Goal: Task Accomplishment & Management: Manage account settings

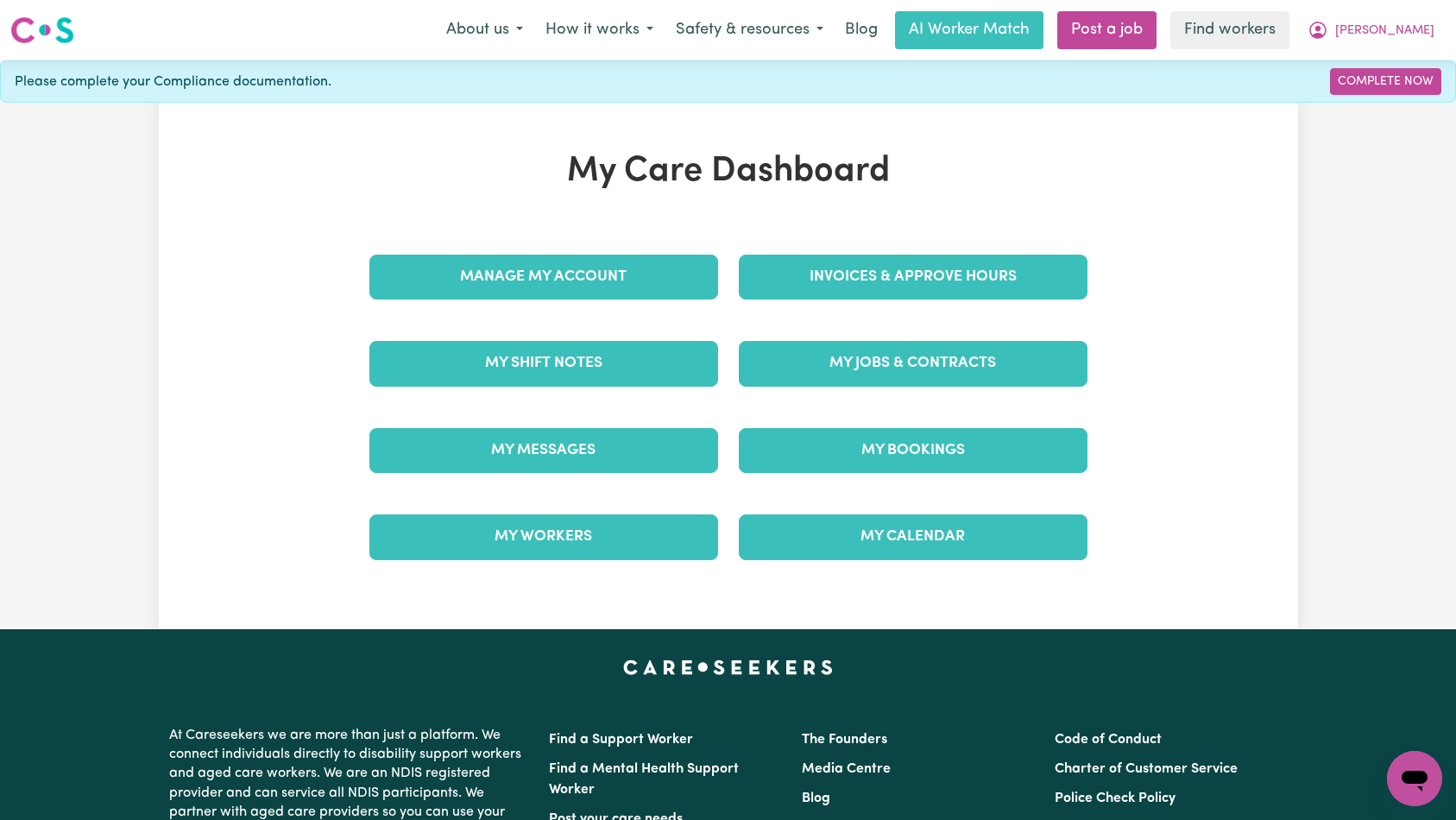
click at [792, 389] on div "My Jobs & Contracts" at bounding box center [914, 363] width 369 height 87
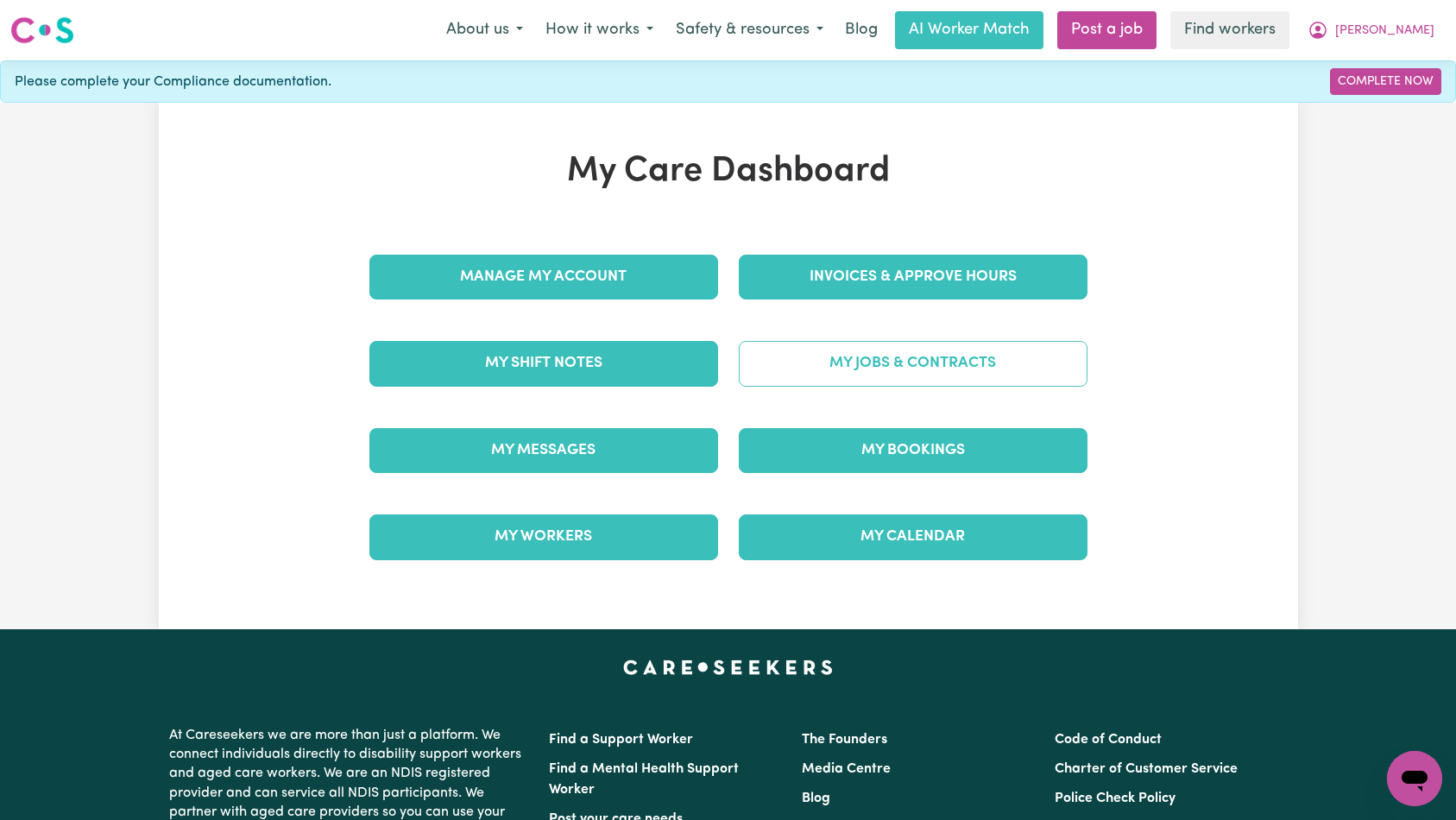
click at [828, 367] on link "My Jobs & Contracts" at bounding box center [914, 363] width 348 height 45
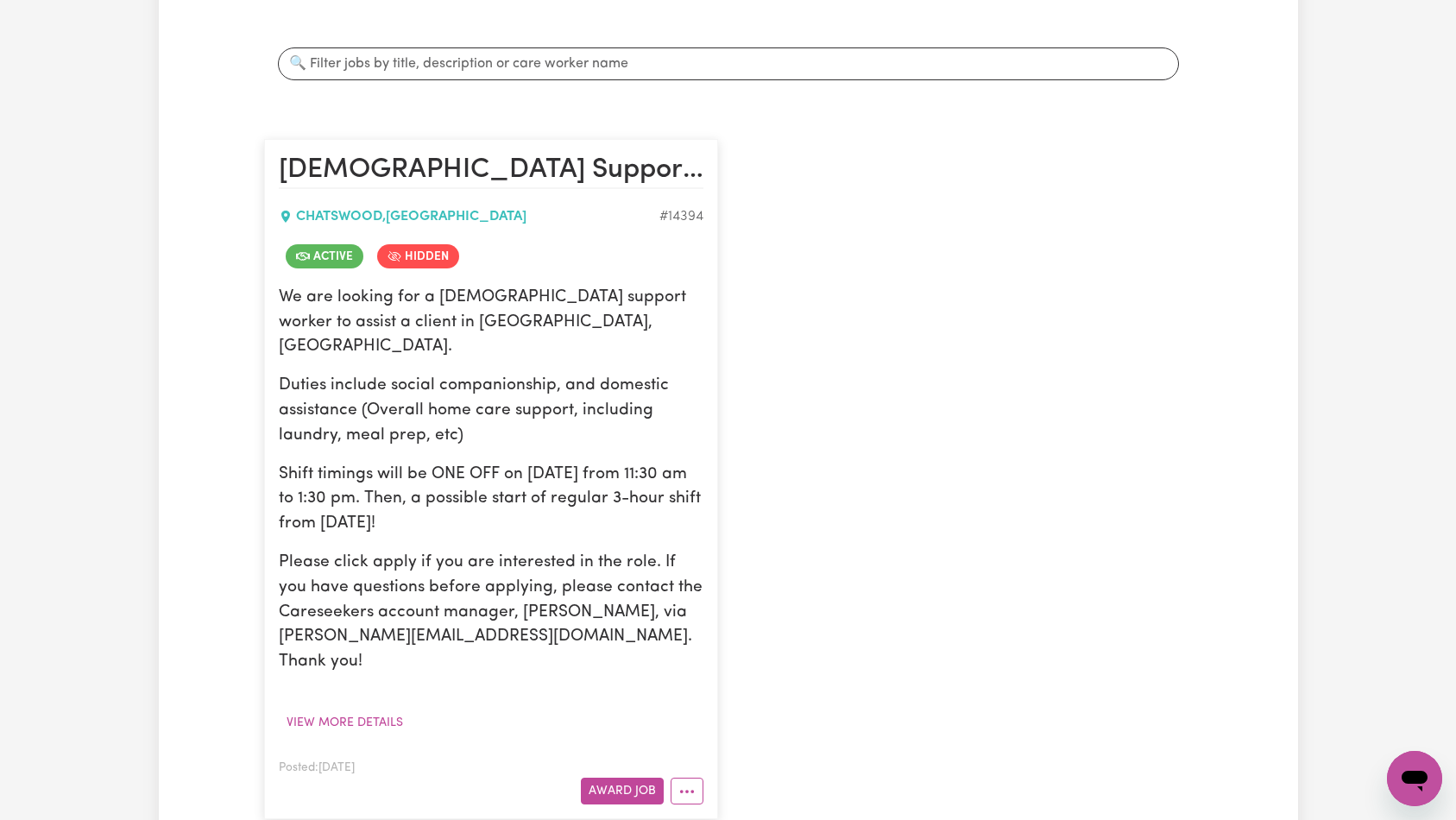
scroll to position [326, 0]
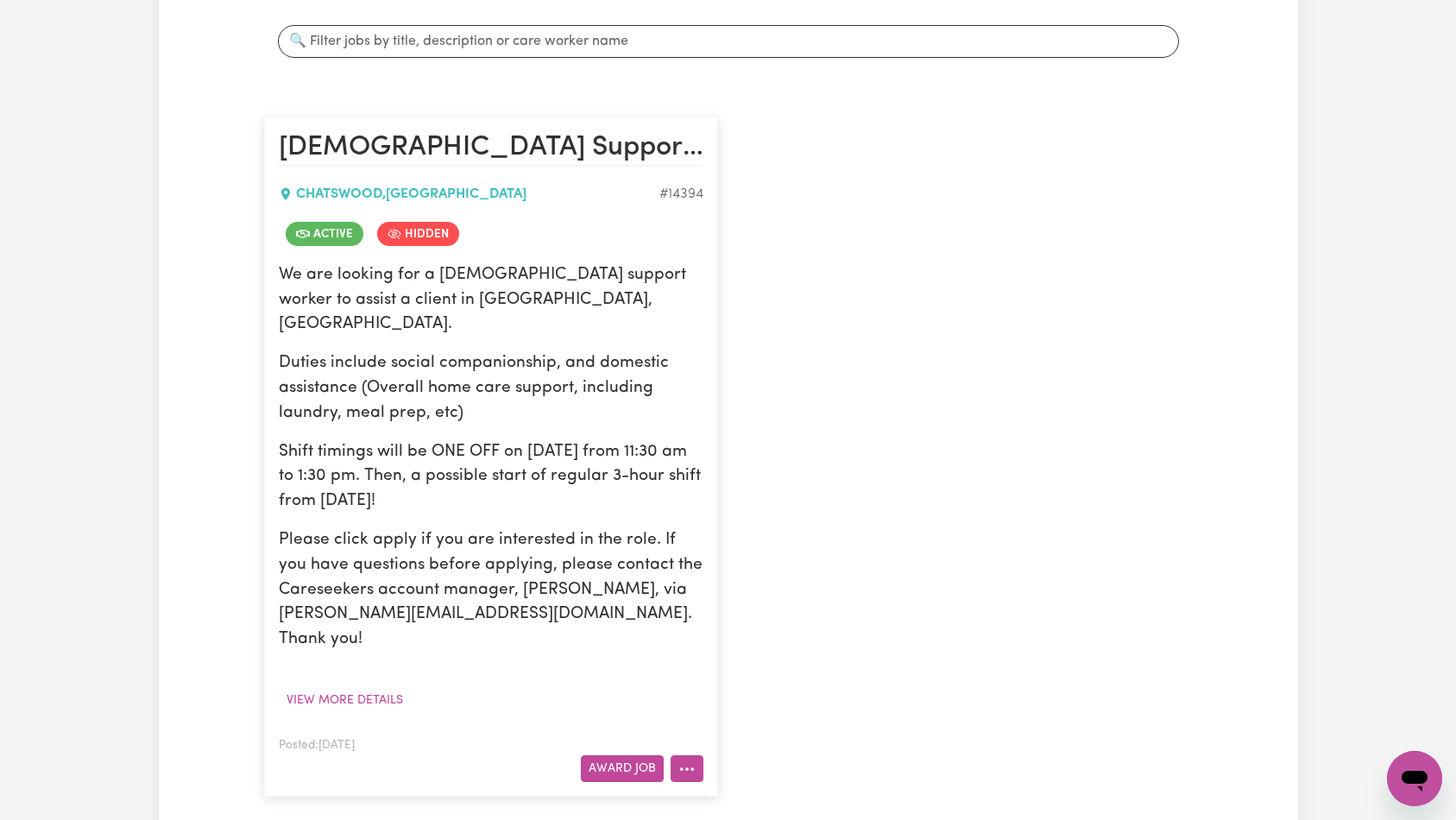
click at [688, 761] on icon "More options" at bounding box center [688, 769] width 17 height 17
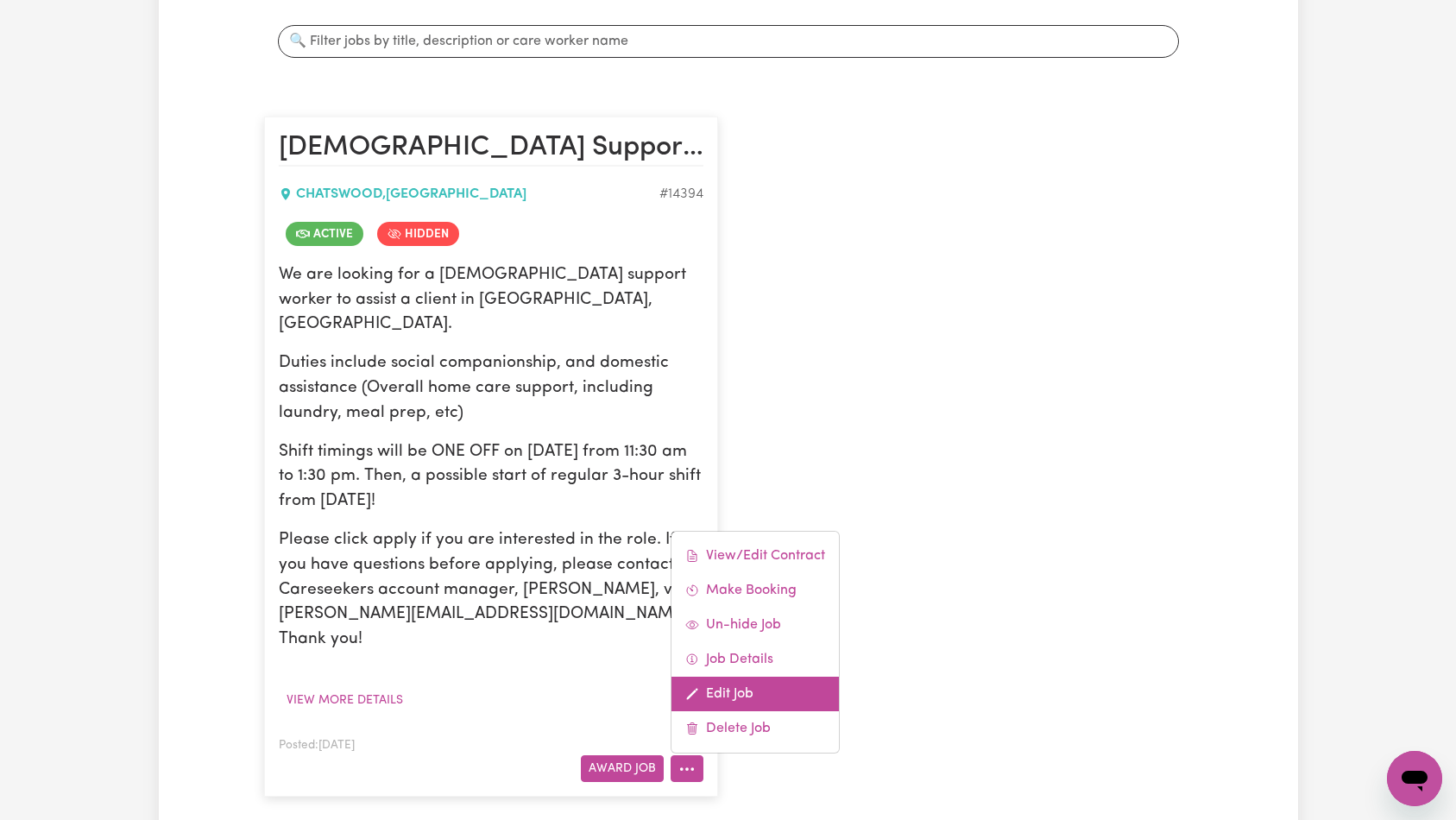
click at [731, 677] on link "Edit Job" at bounding box center [755, 694] width 168 height 35
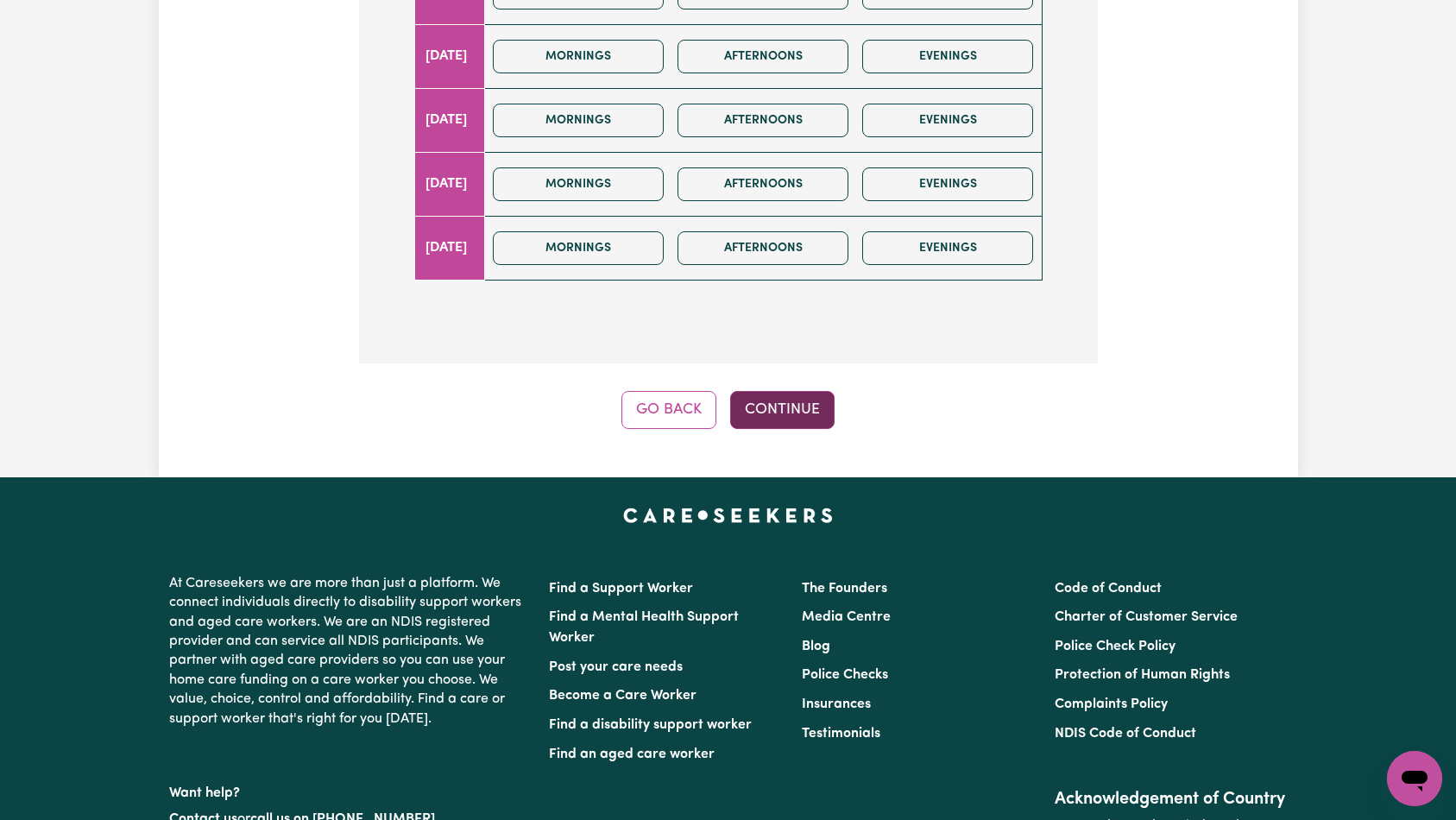
click at [801, 391] on button "Continue" at bounding box center [783, 410] width 105 height 38
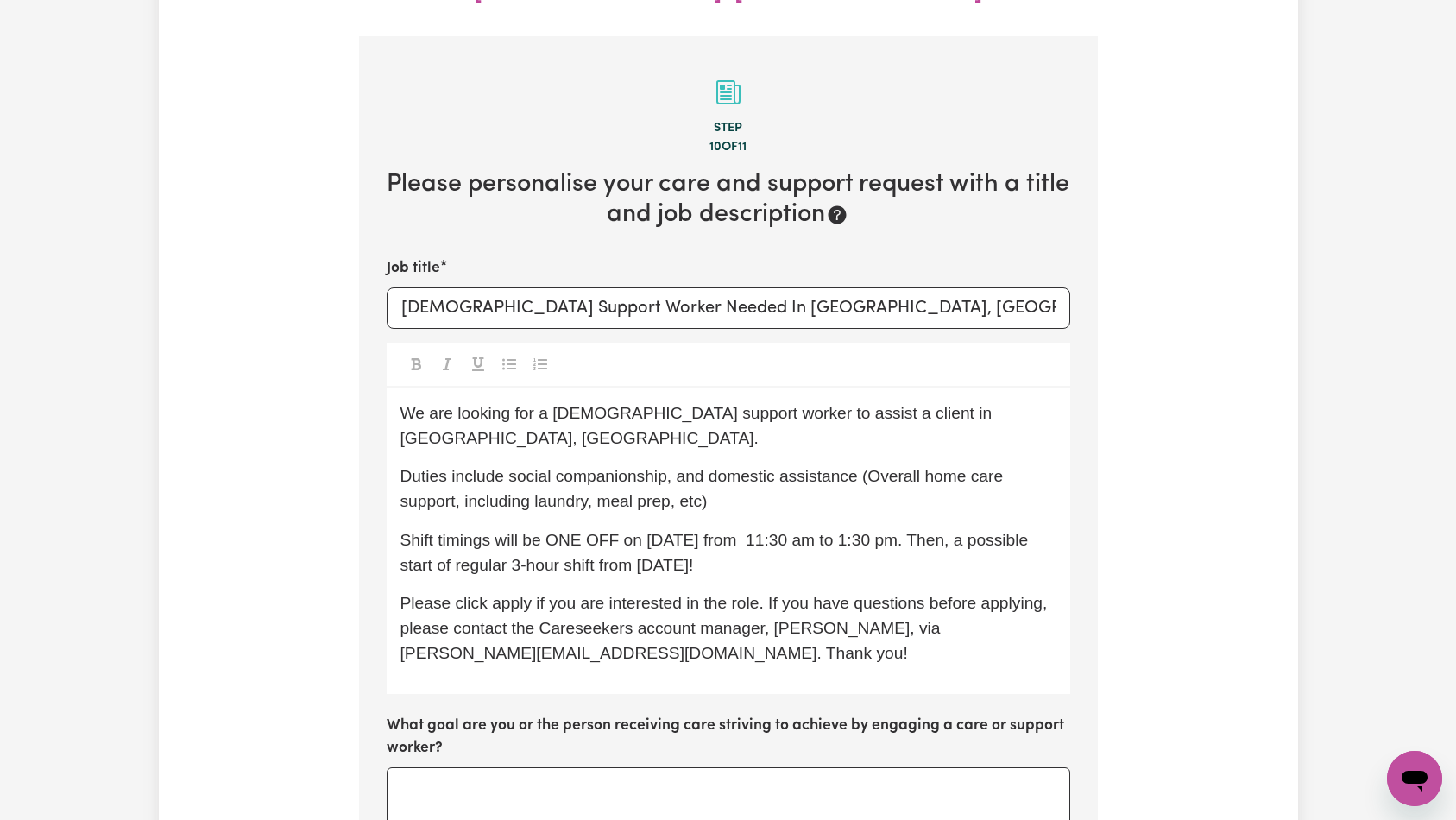
scroll to position [591, 0]
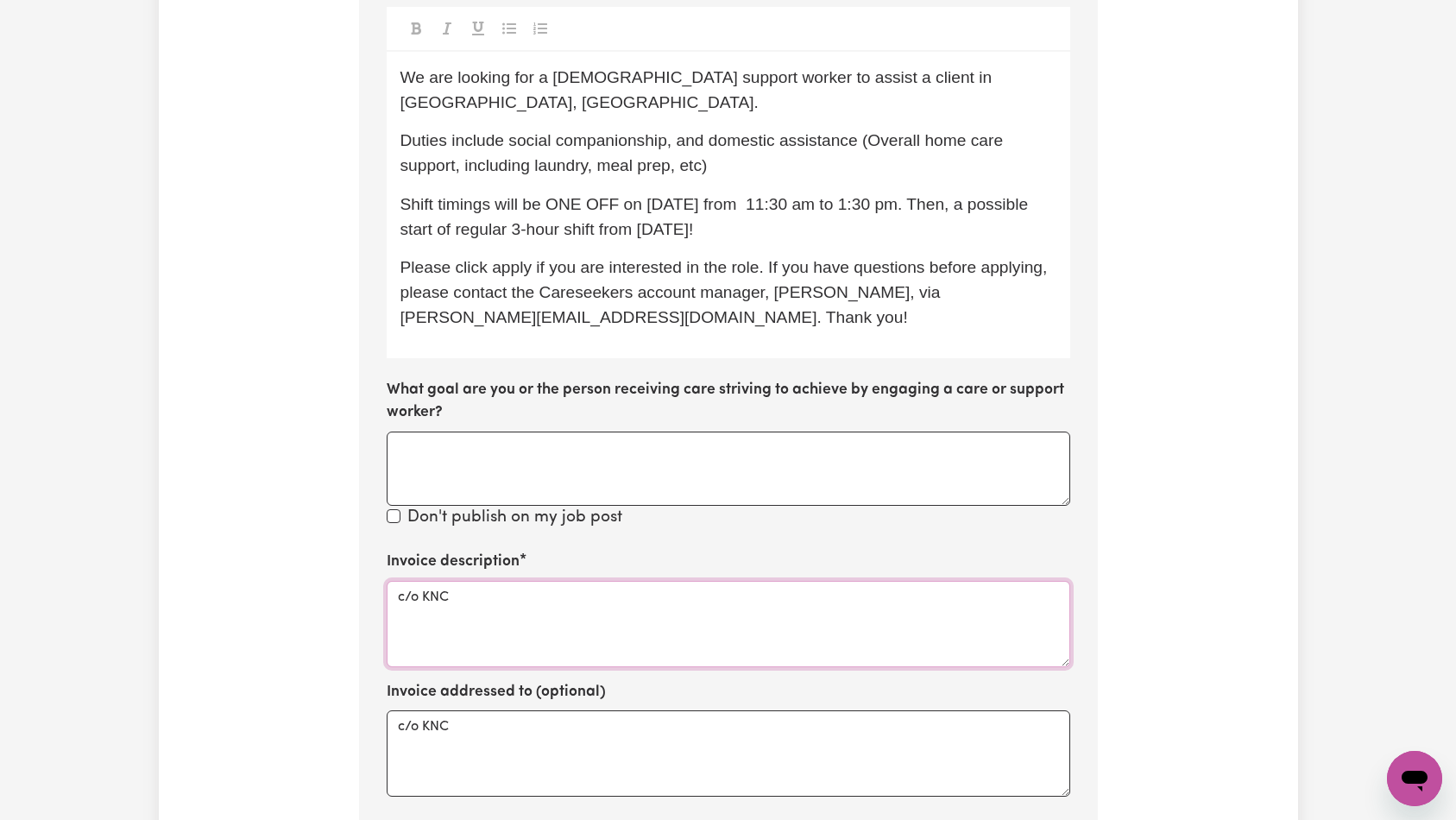
click at [669, 581] on textarea "c/o KNC" at bounding box center [729, 624] width 684 height 87
paste textarea "Domestic support and Social Support"
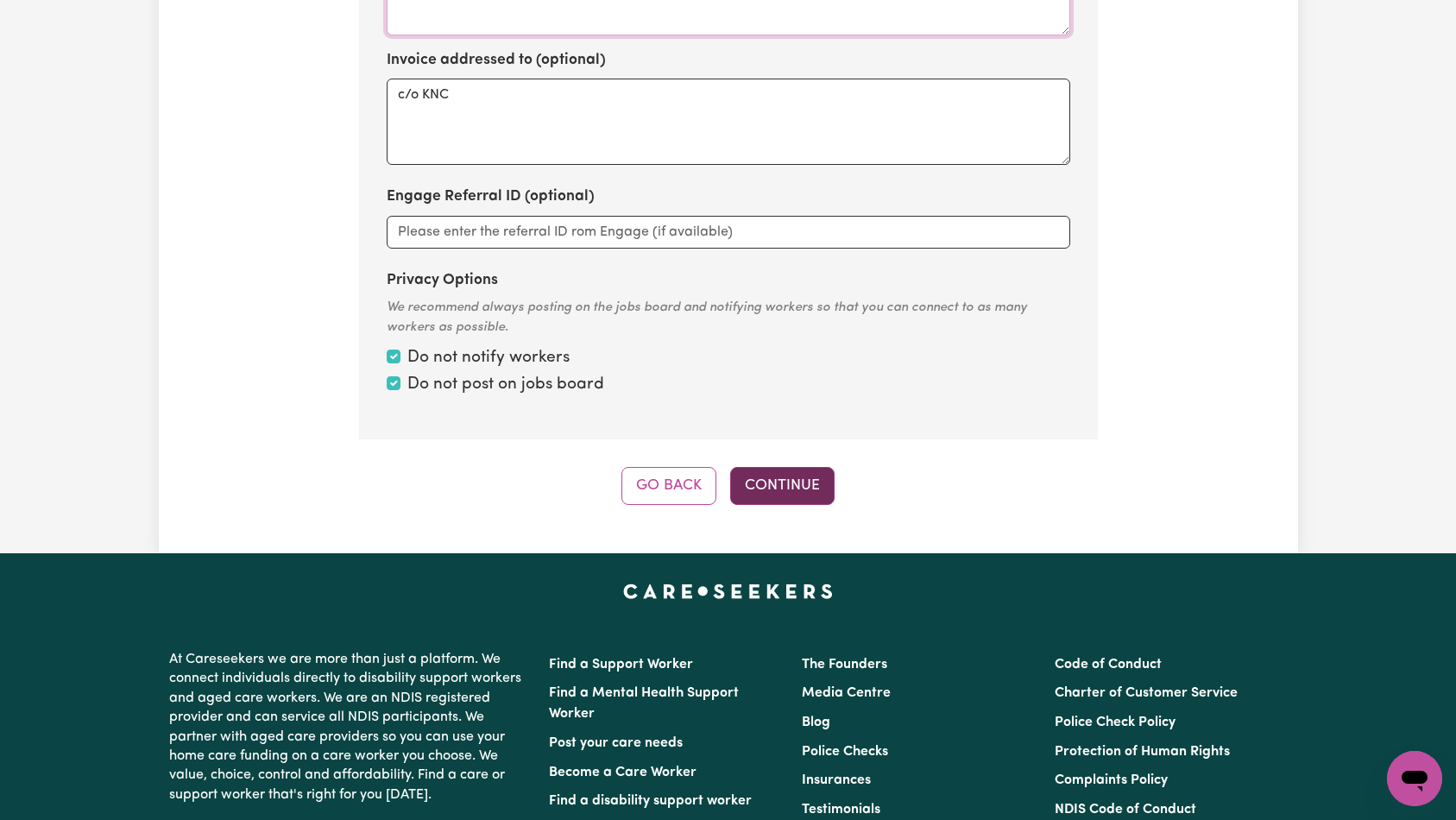
type textarea "Domestic support and Social Support"
click at [809, 467] on button "Continue" at bounding box center [783, 486] width 105 height 38
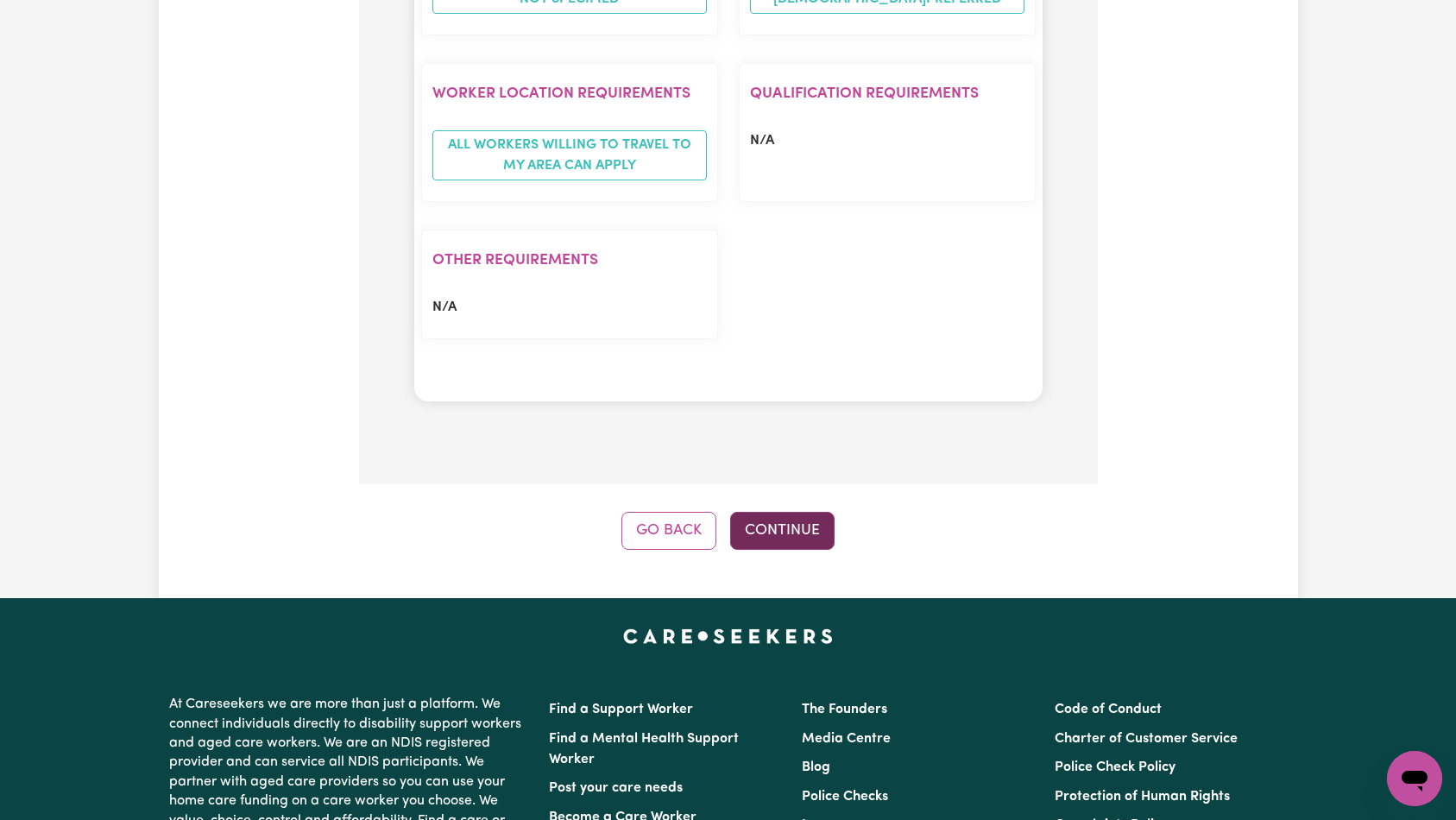
click at [799, 512] on button "Continue" at bounding box center [783, 531] width 105 height 38
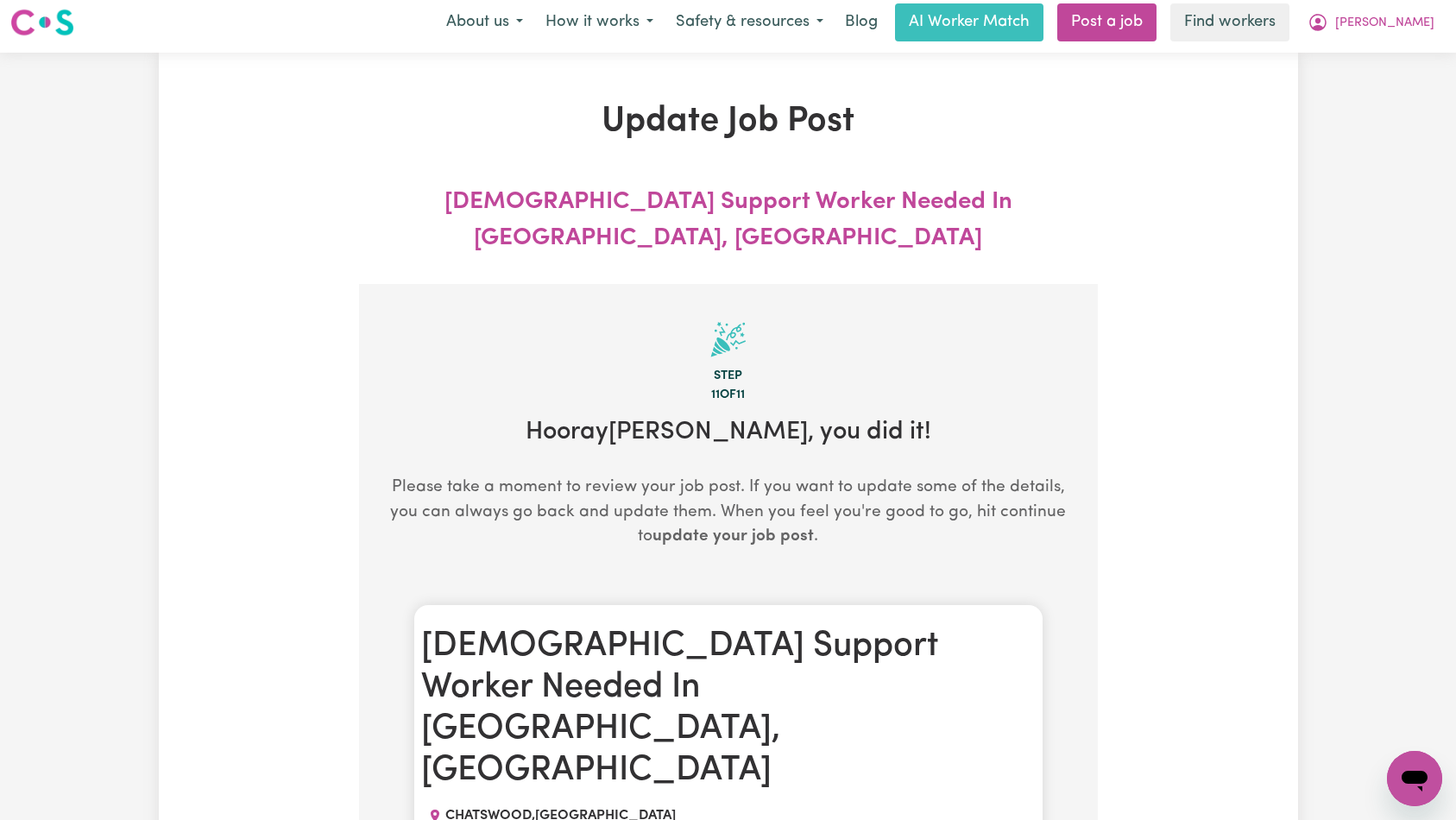
scroll to position [0, 0]
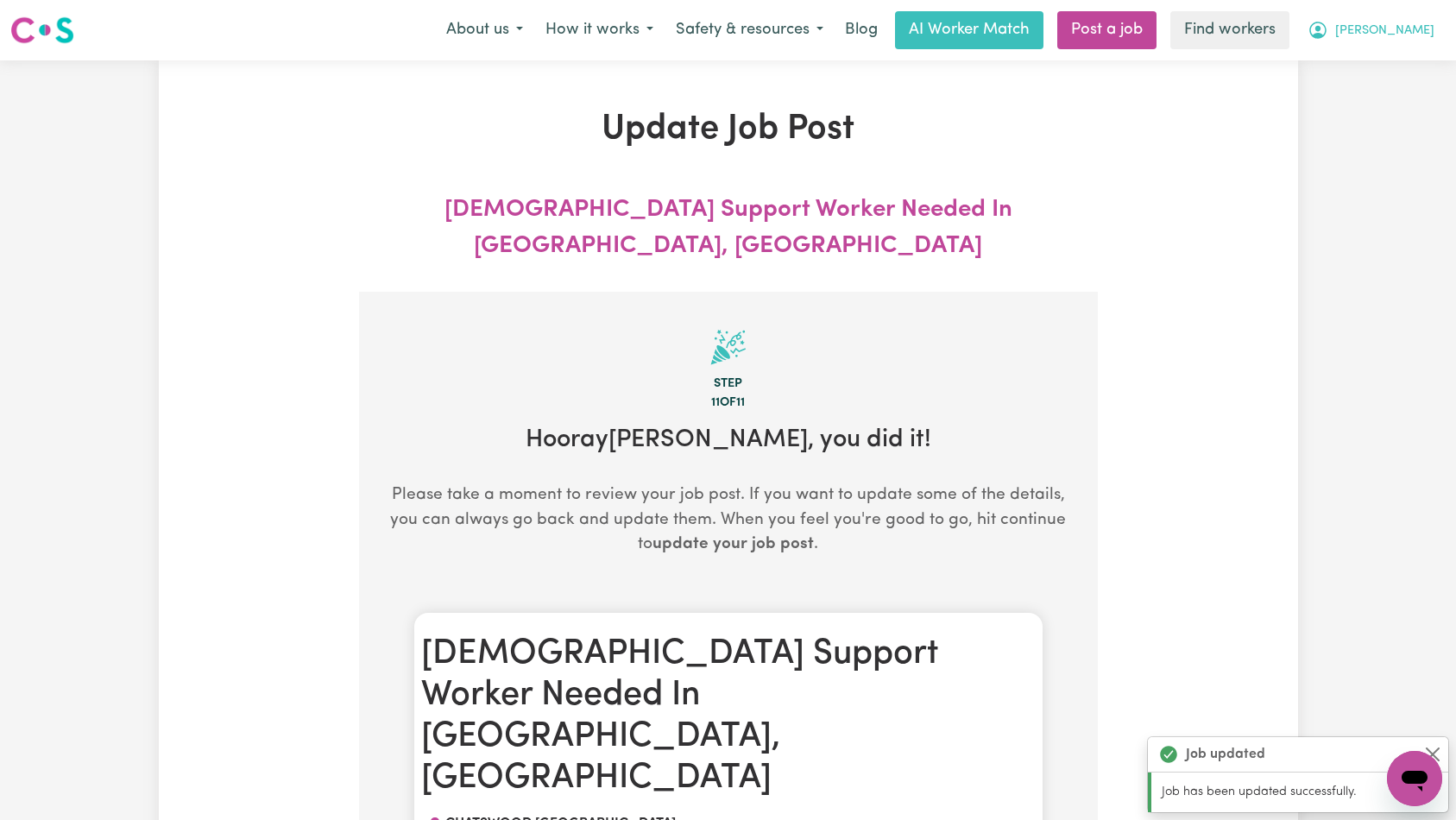
click at [1435, 38] on button "[PERSON_NAME]" at bounding box center [1371, 30] width 150 height 37
click at [1411, 98] on link "Logout" at bounding box center [1377, 99] width 137 height 33
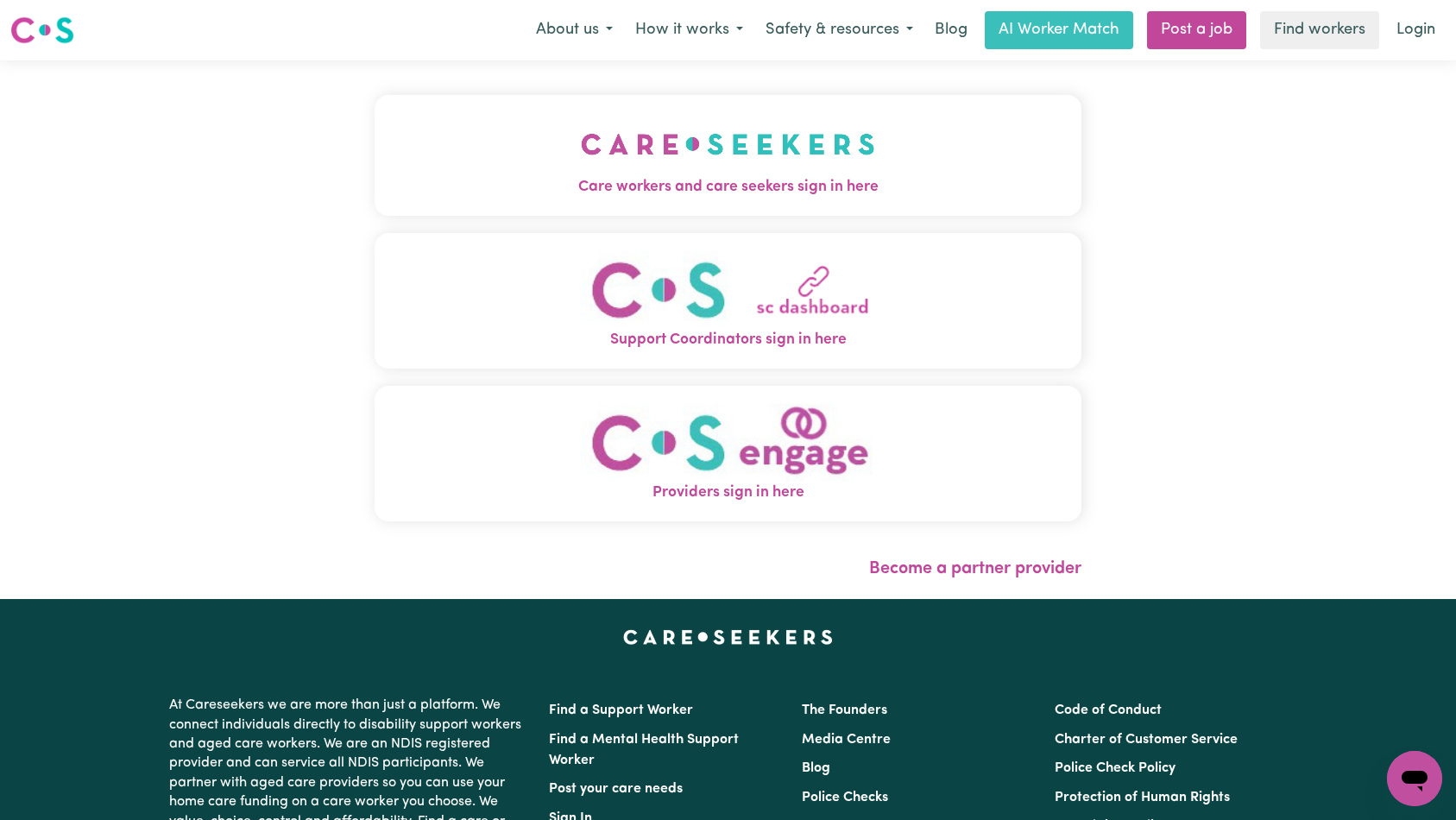
click at [536, 121] on button "Care workers and care seekers sign in here" at bounding box center [729, 155] width 708 height 121
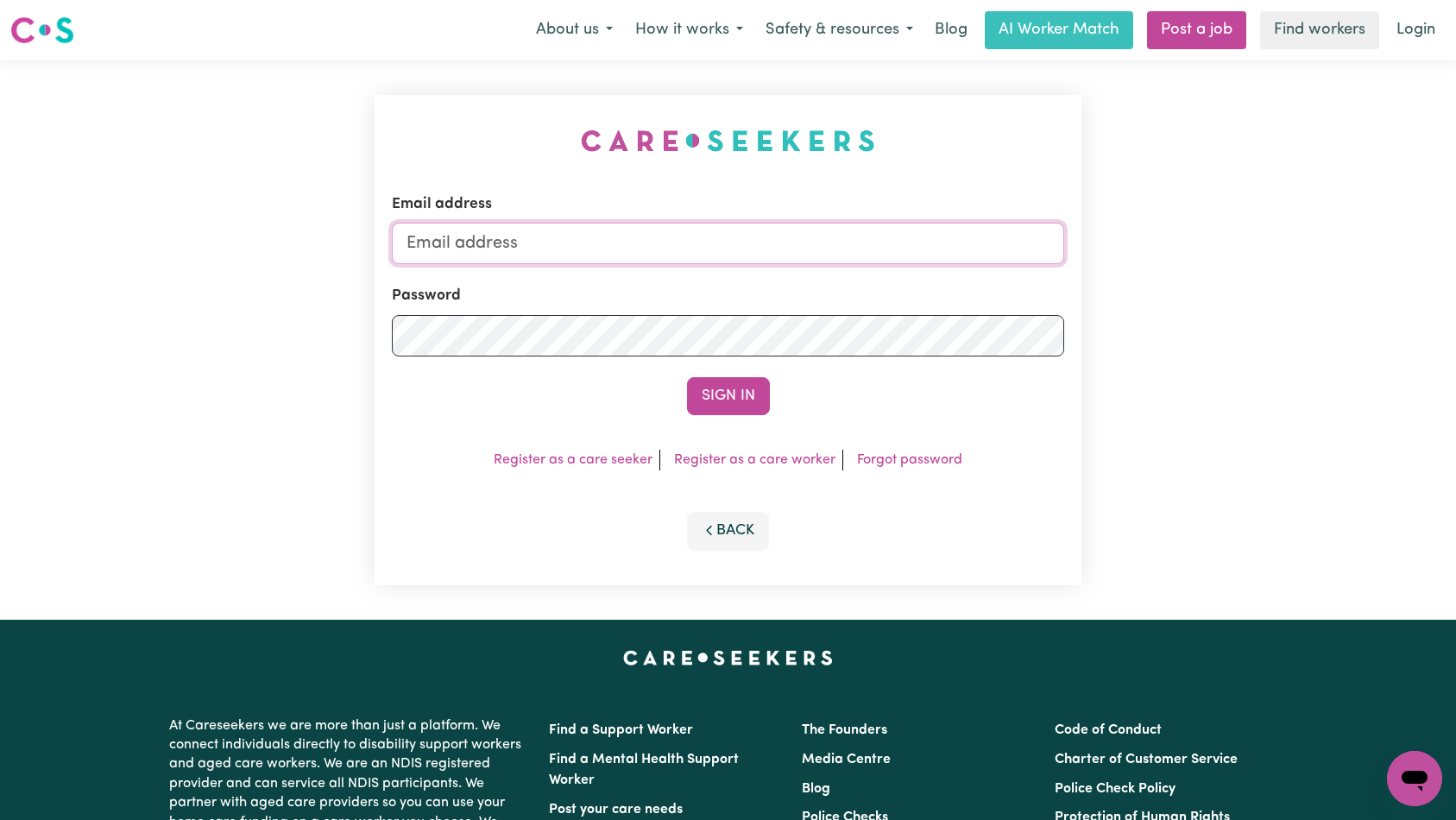
click at [800, 245] on input "Email address" at bounding box center [728, 244] width 673 height 41
type input "[EMAIL_ADDRESS][DOMAIN_NAME]"
click at [704, 405] on button "Sign In" at bounding box center [729, 396] width 83 height 38
